Goal: Transaction & Acquisition: Purchase product/service

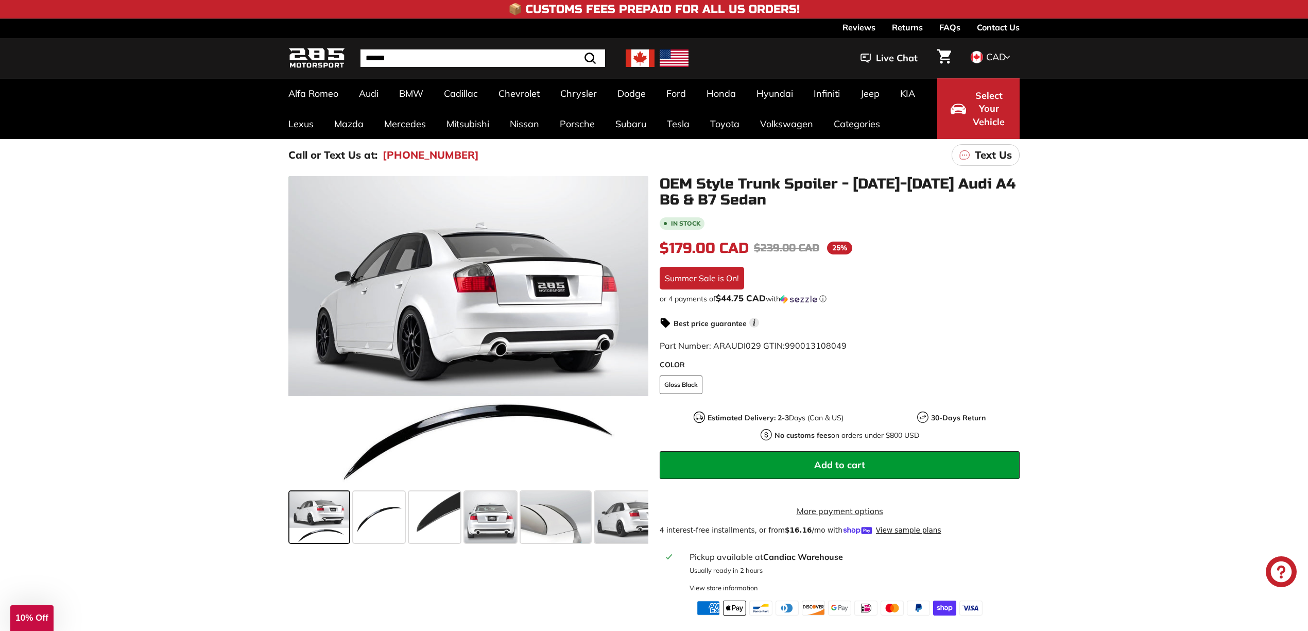
click at [391, 57] on input "Search" at bounding box center [483, 58] width 245 height 18
type input "*******"
click at [550, 49] on button ".cls-1{fill:none;stroke:#000;stroke-miterlimit:10;stroke-width:2px} Search" at bounding box center [565, 58] width 30 height 18
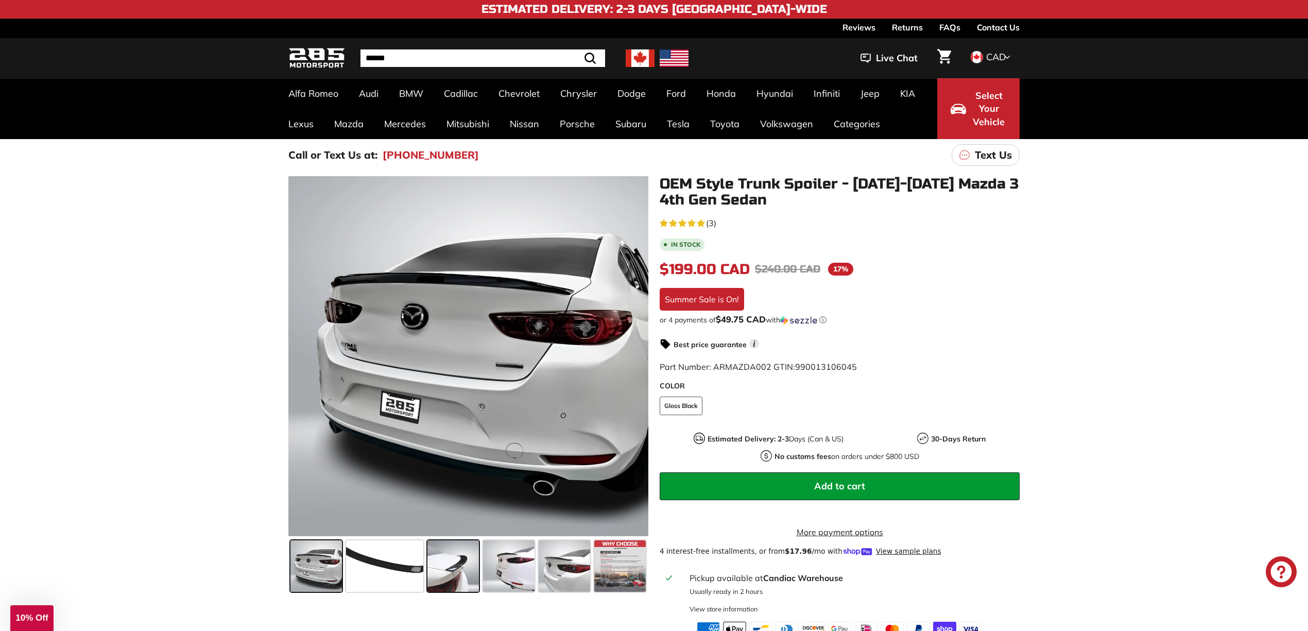
click at [467, 569] on span at bounding box center [453, 566] width 52 height 52
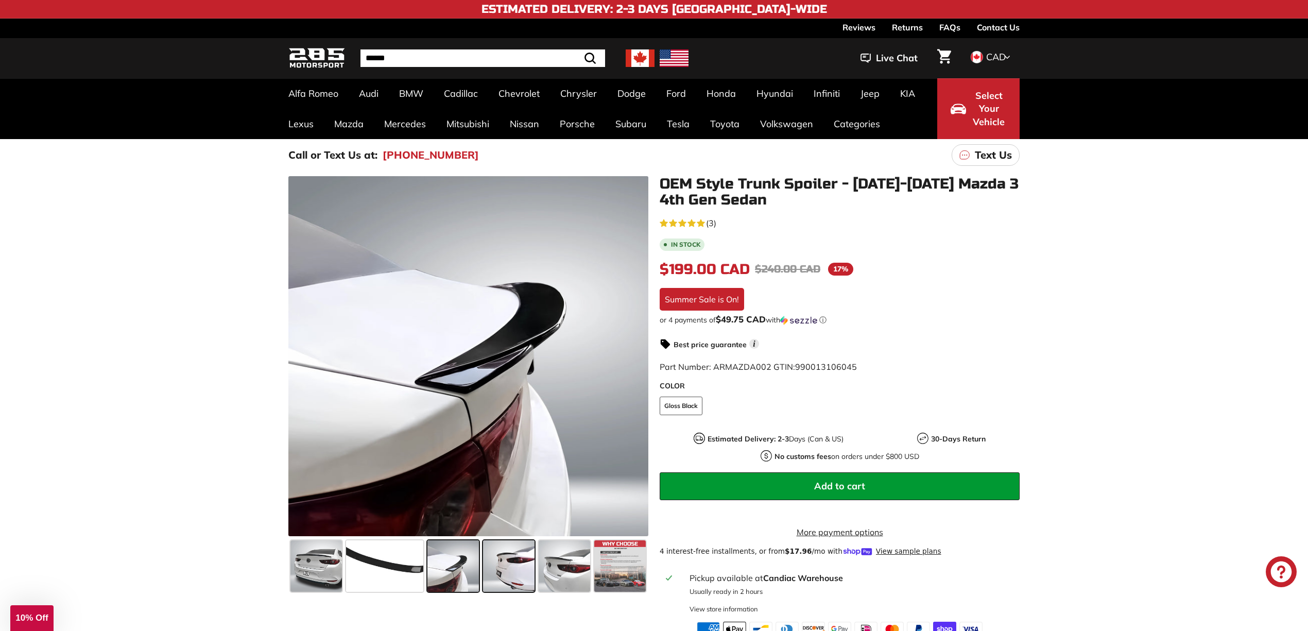
click at [516, 569] on span at bounding box center [509, 566] width 52 height 52
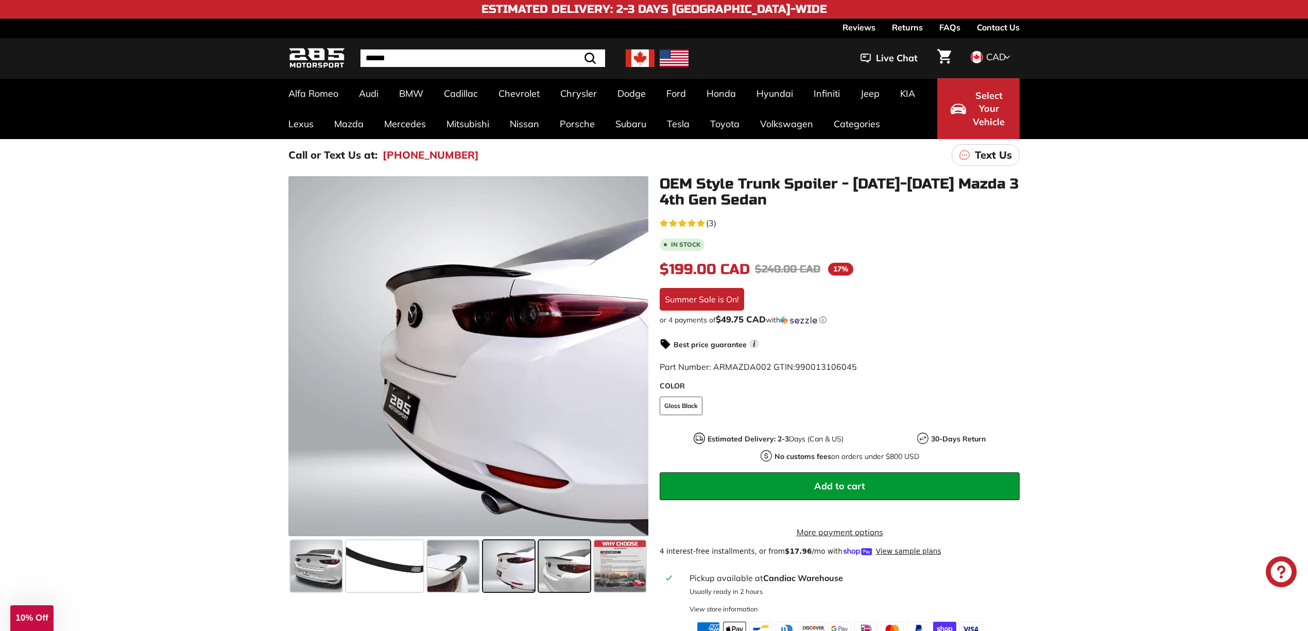
click at [571, 569] on span at bounding box center [565, 566] width 52 height 52
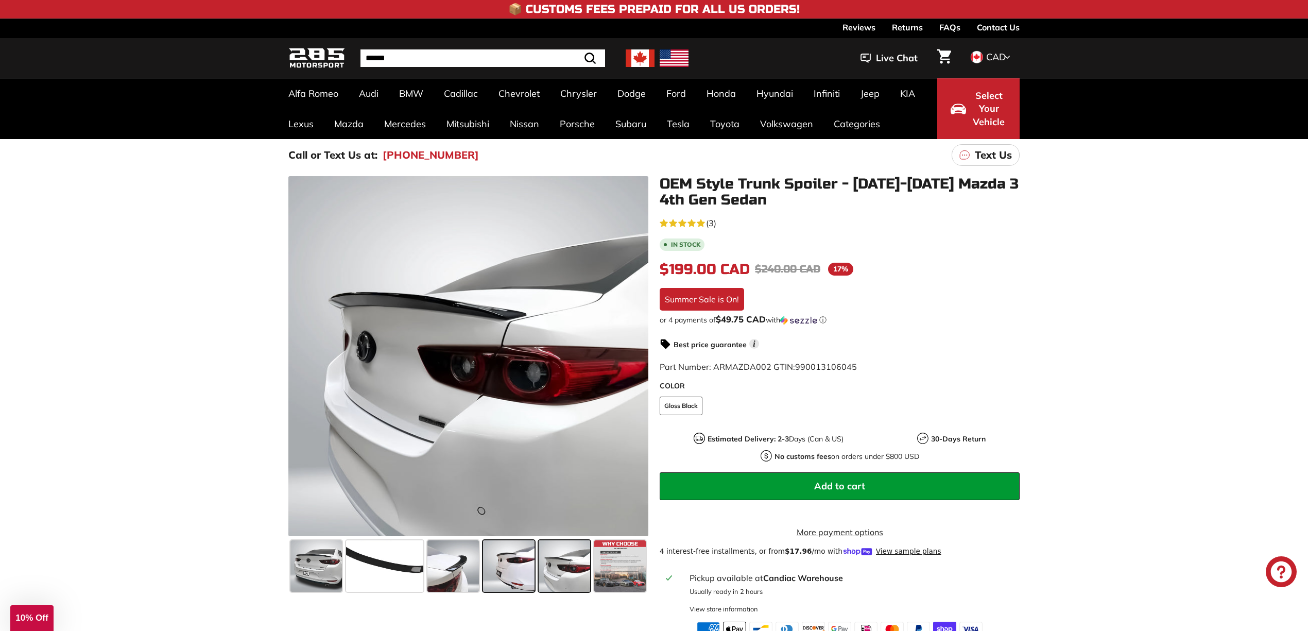
click at [494, 577] on span at bounding box center [509, 566] width 52 height 52
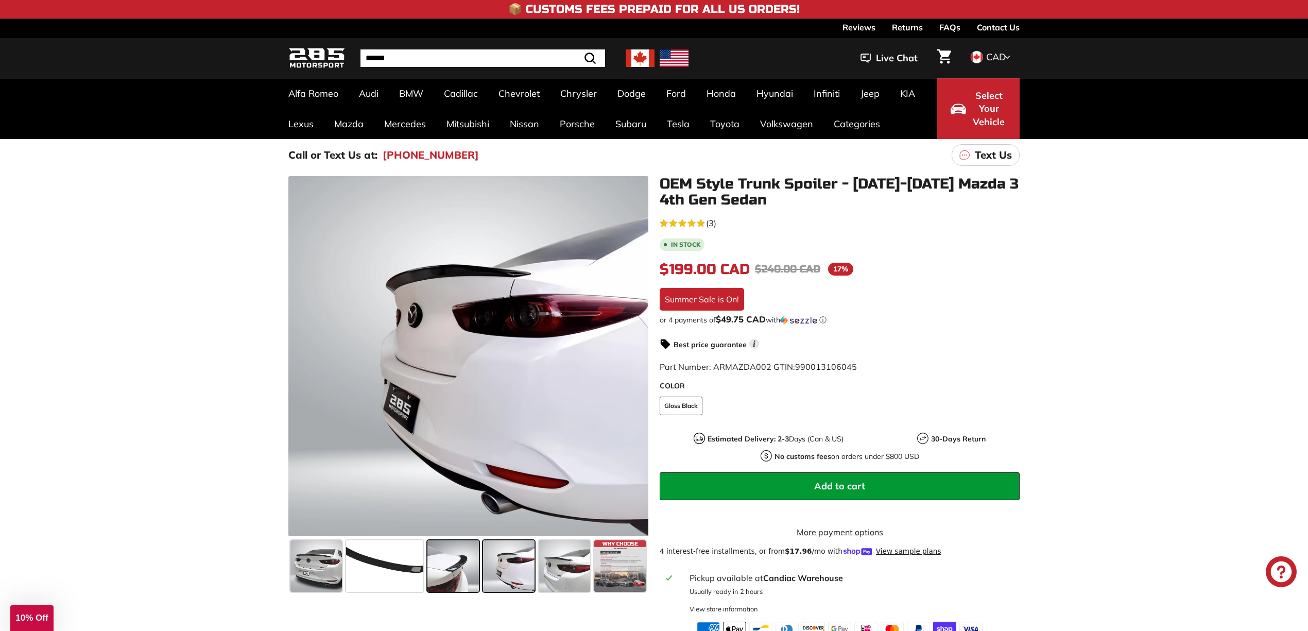
click at [460, 568] on span at bounding box center [453, 566] width 52 height 52
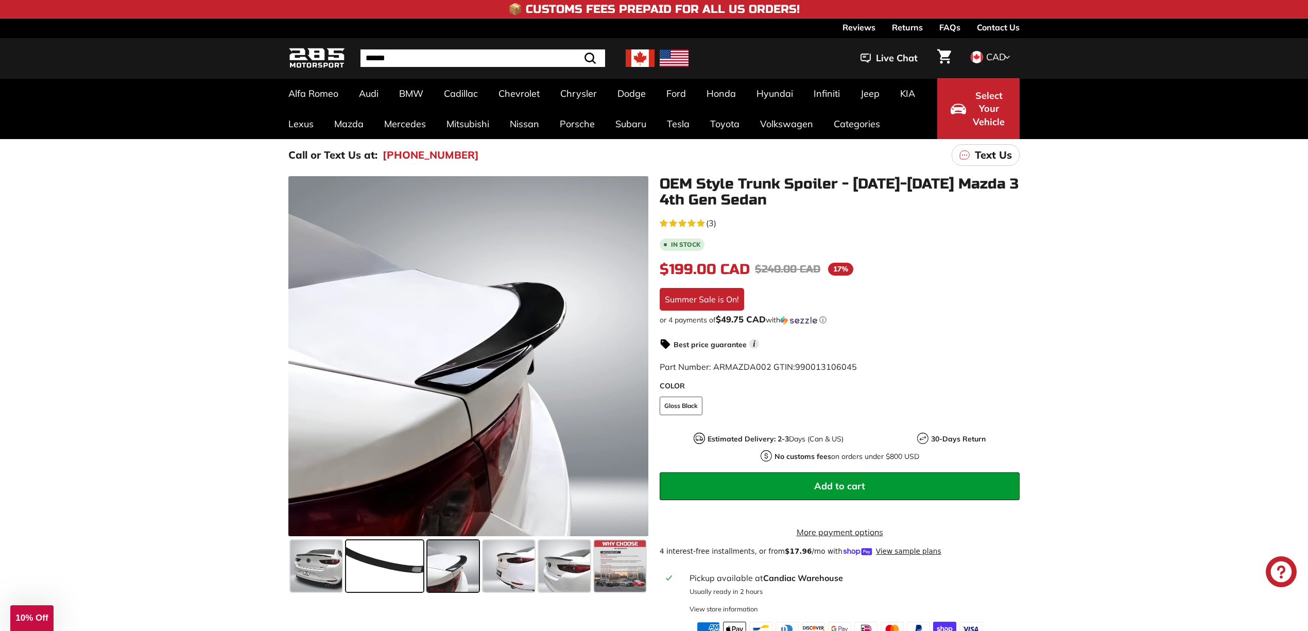
click at [388, 574] on span at bounding box center [384, 566] width 77 height 52
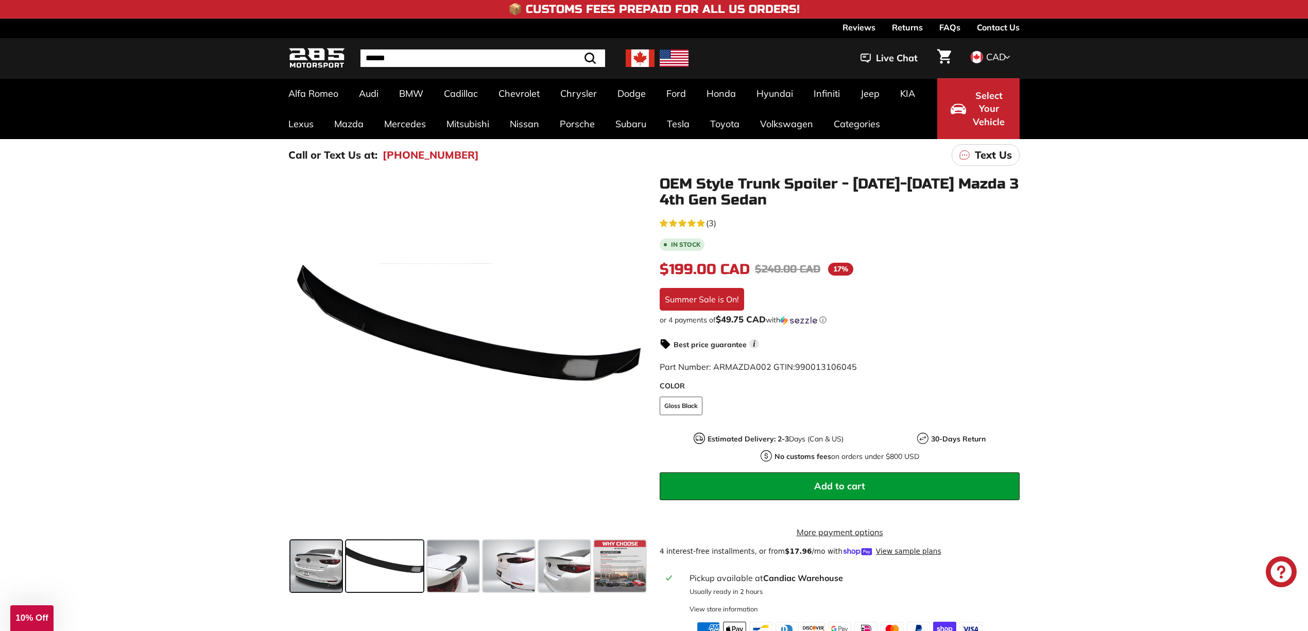
click at [289, 573] on div at bounding box center [316, 566] width 55 height 56
